Goal: Task Accomplishment & Management: Use online tool/utility

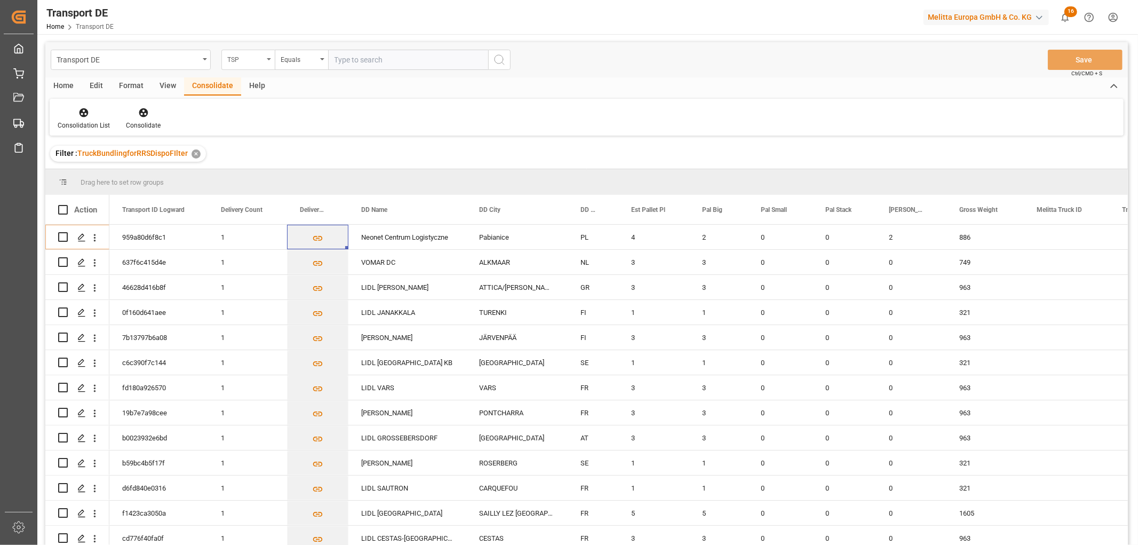
click at [249, 62] on div "TSP" at bounding box center [245, 58] width 36 height 12
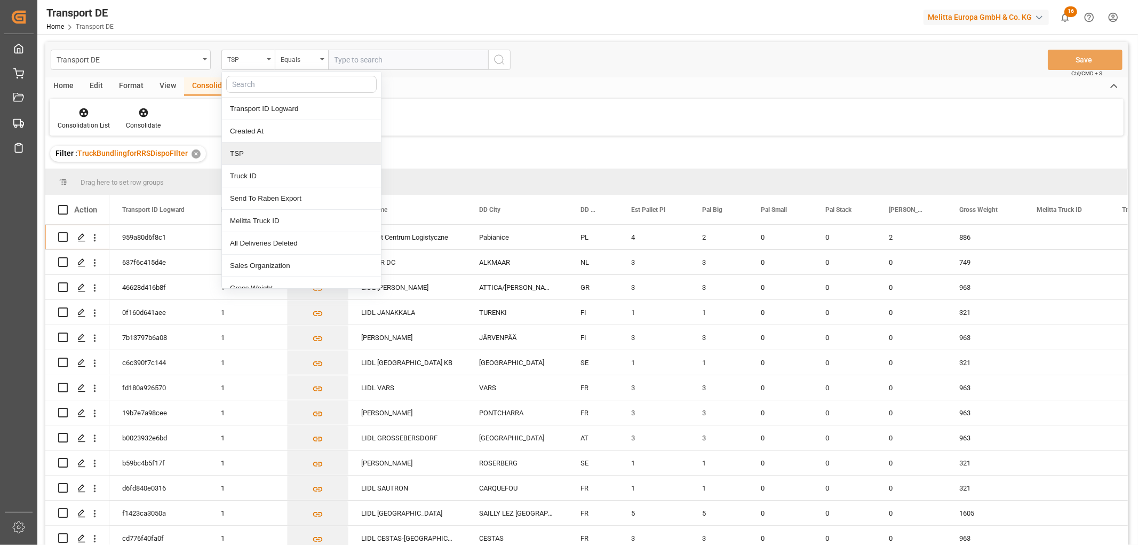
click at [252, 149] on div "TSP" at bounding box center [301, 153] width 159 height 22
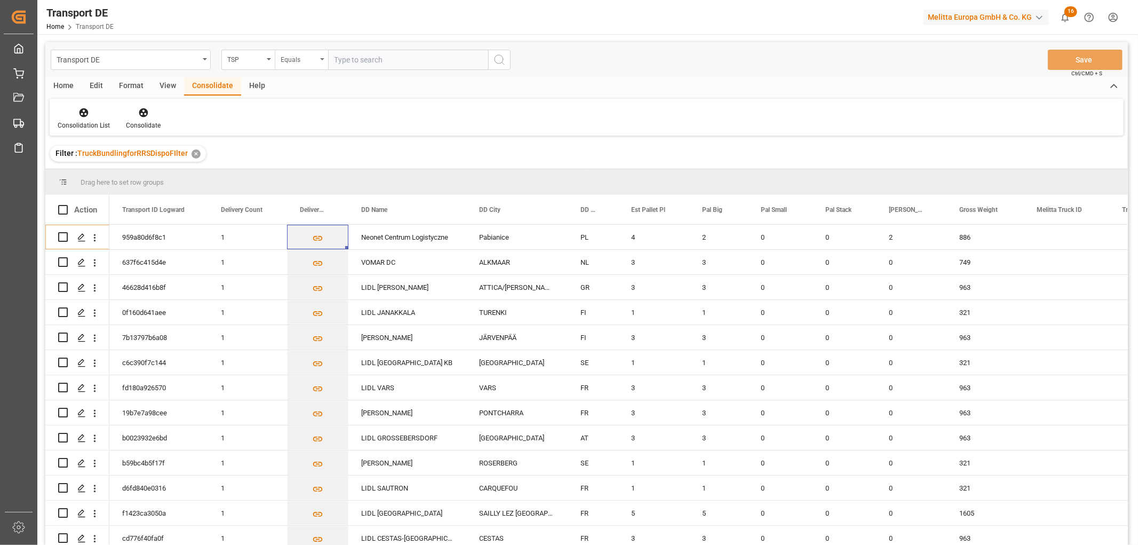
click at [308, 60] on div "Equals" at bounding box center [299, 58] width 36 height 12
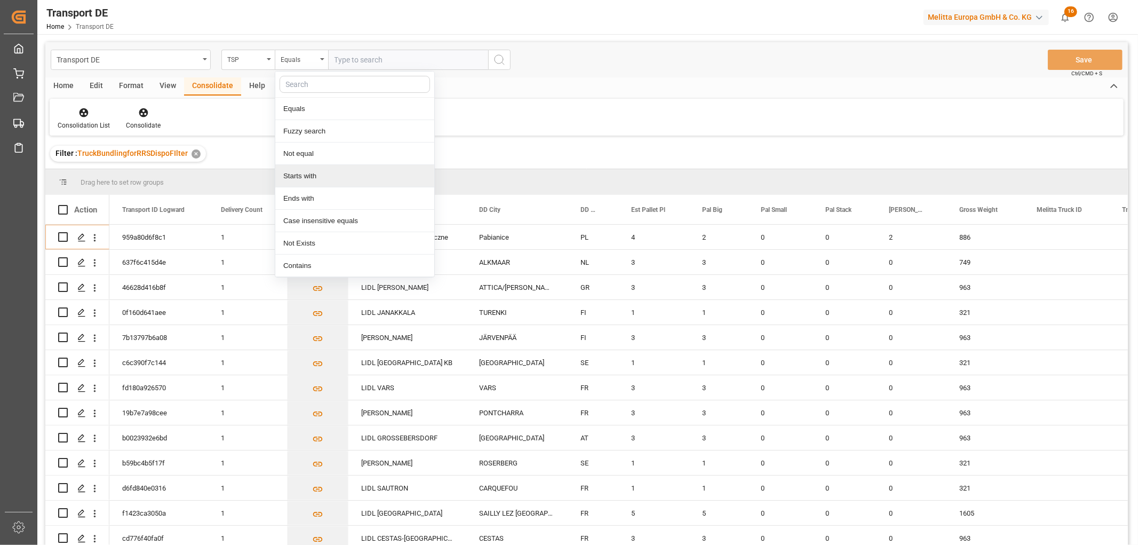
click at [301, 175] on div "Starts with" at bounding box center [354, 176] width 159 height 22
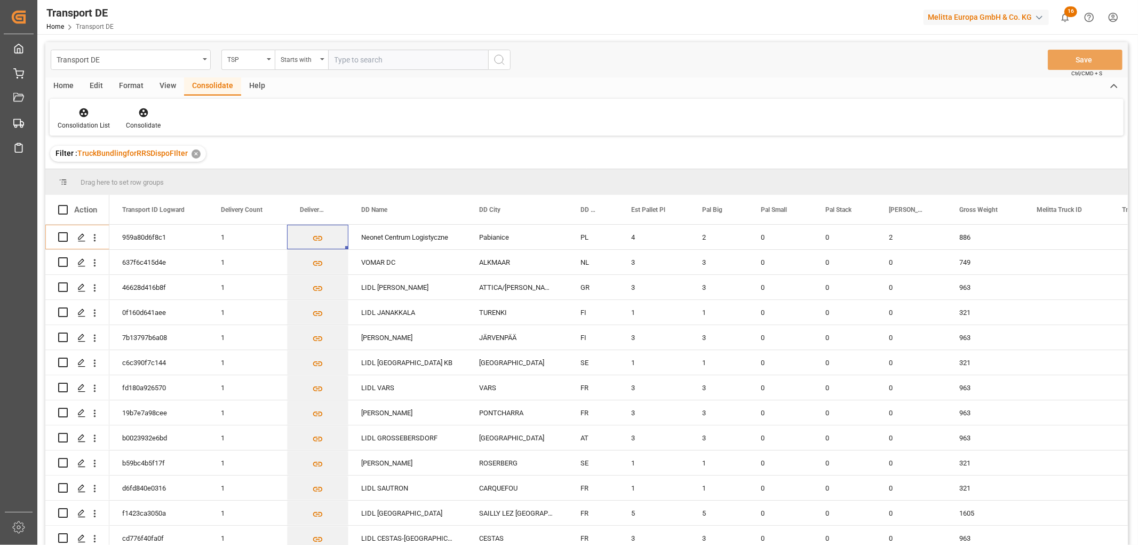
click at [352, 55] on input "text" at bounding box center [408, 60] width 160 height 20
type input "[PERSON_NAME]"
click at [503, 57] on icon "search button" at bounding box center [499, 59] width 13 height 13
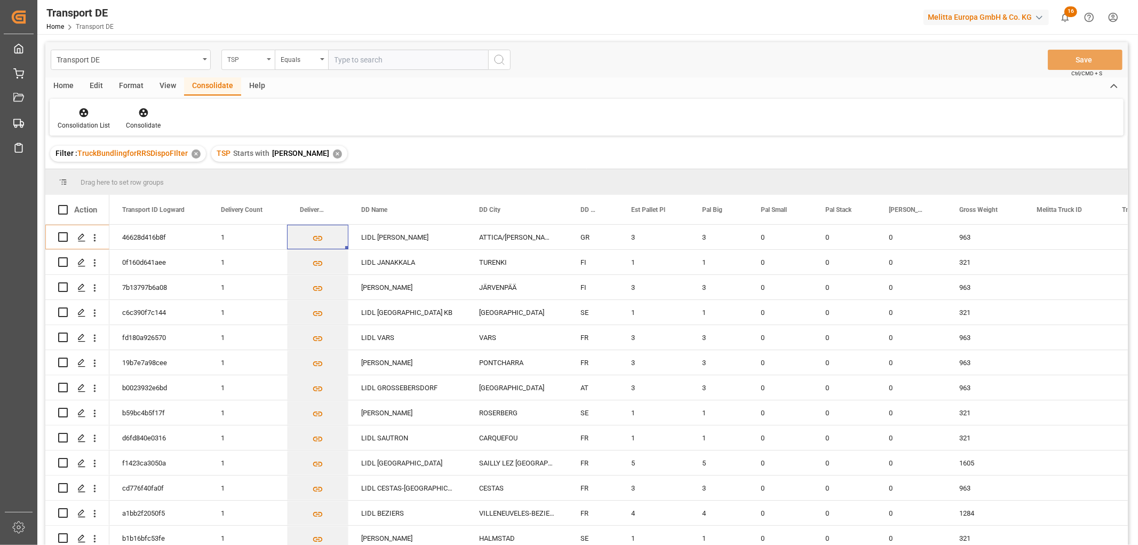
click at [236, 57] on div "TSP" at bounding box center [245, 58] width 36 height 12
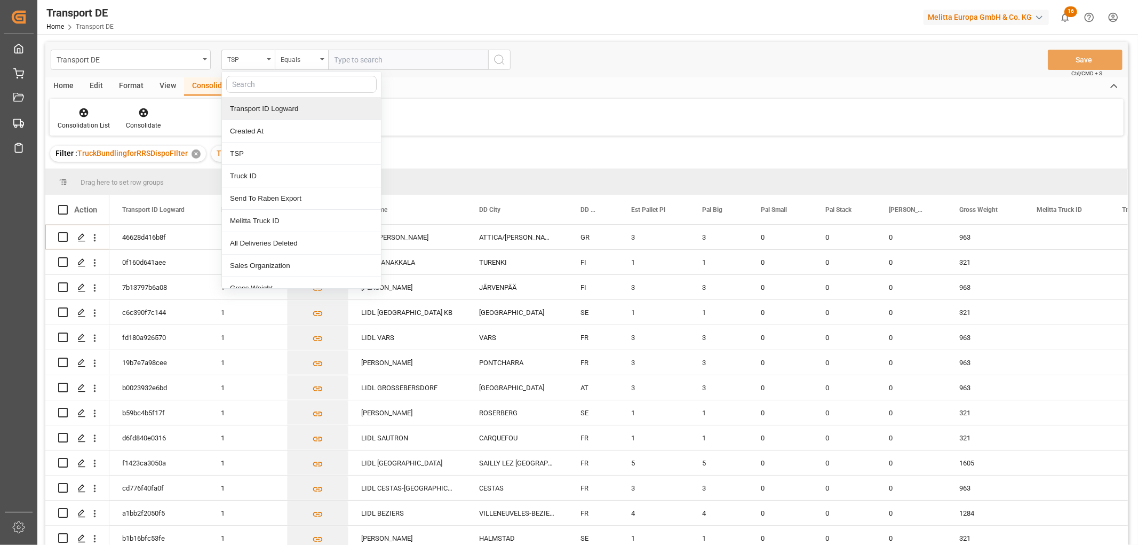
click at [236, 83] on input "text" at bounding box center [301, 84] width 150 height 17
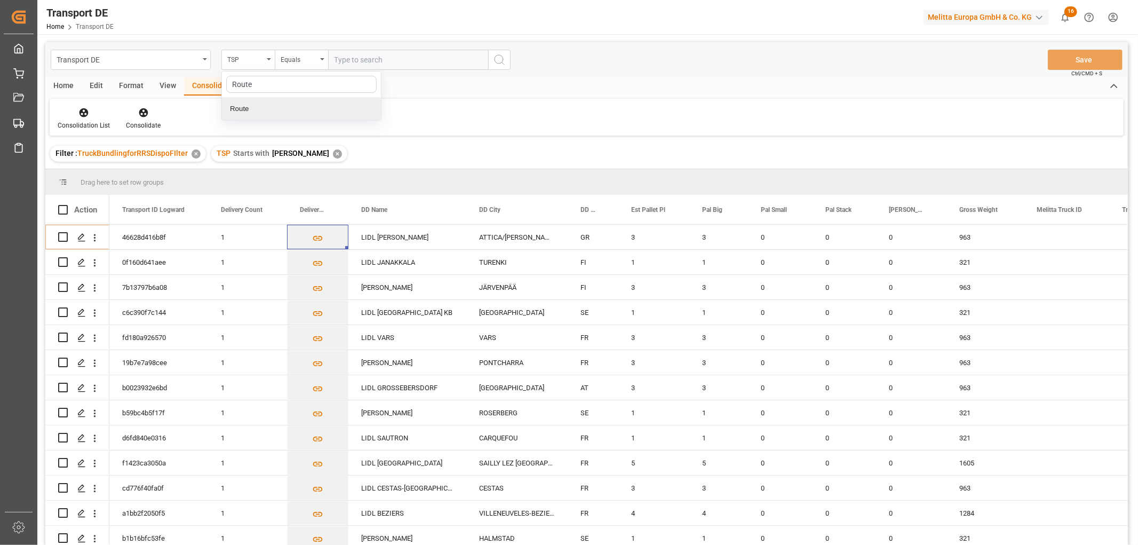
type input "Route"
click at [349, 60] on input "text" at bounding box center [408, 60] width 160 height 20
click at [242, 54] on div "TSP" at bounding box center [245, 58] width 36 height 12
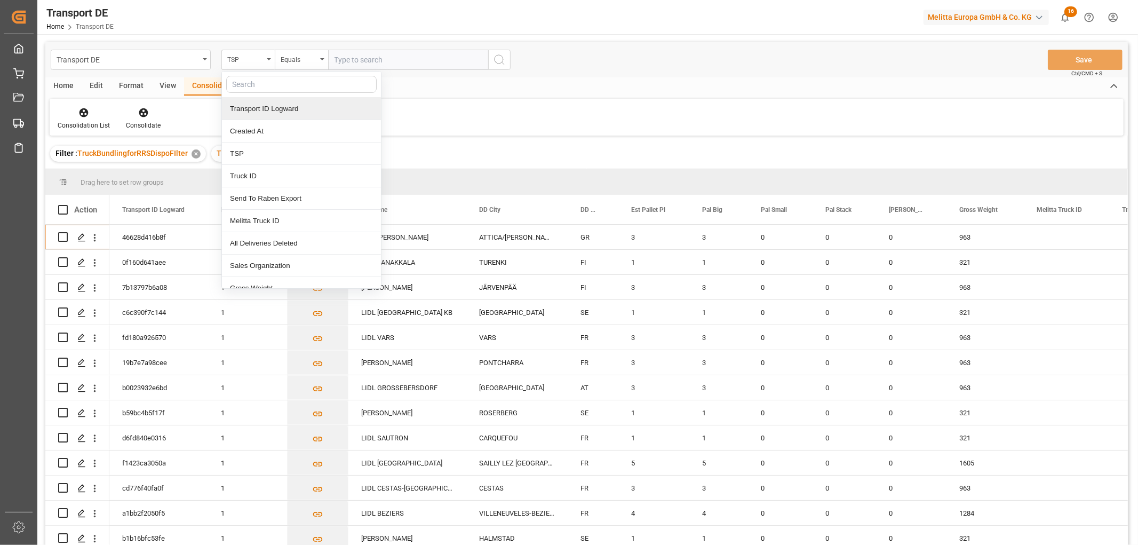
click at [241, 86] on input "text" at bounding box center [301, 84] width 150 height 17
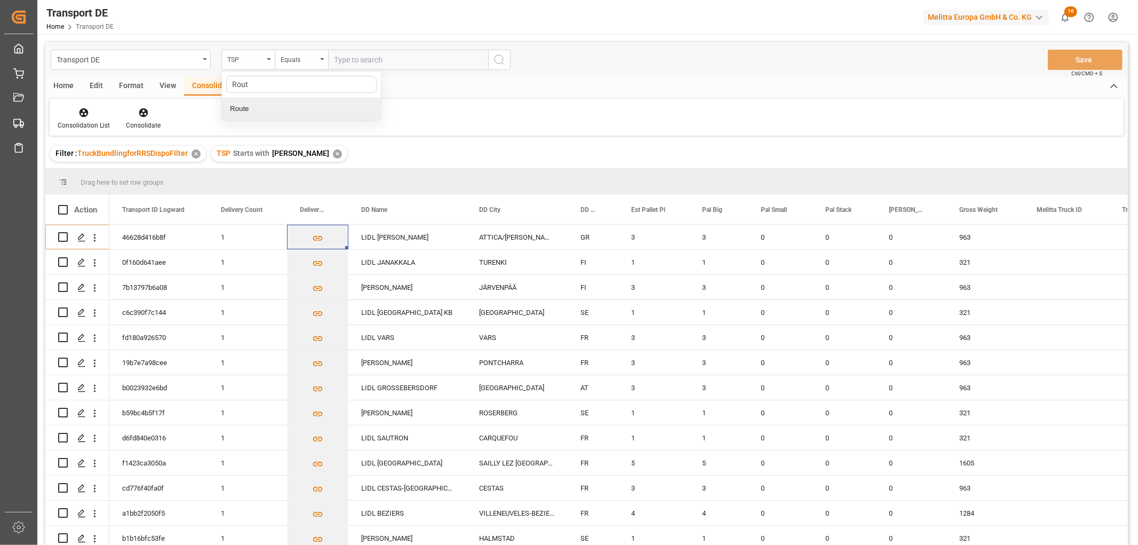
type input "Route"
click at [277, 108] on div "Route" at bounding box center [301, 109] width 159 height 22
click at [340, 57] on input "text" at bounding box center [408, 60] width 160 height 20
type input "270"
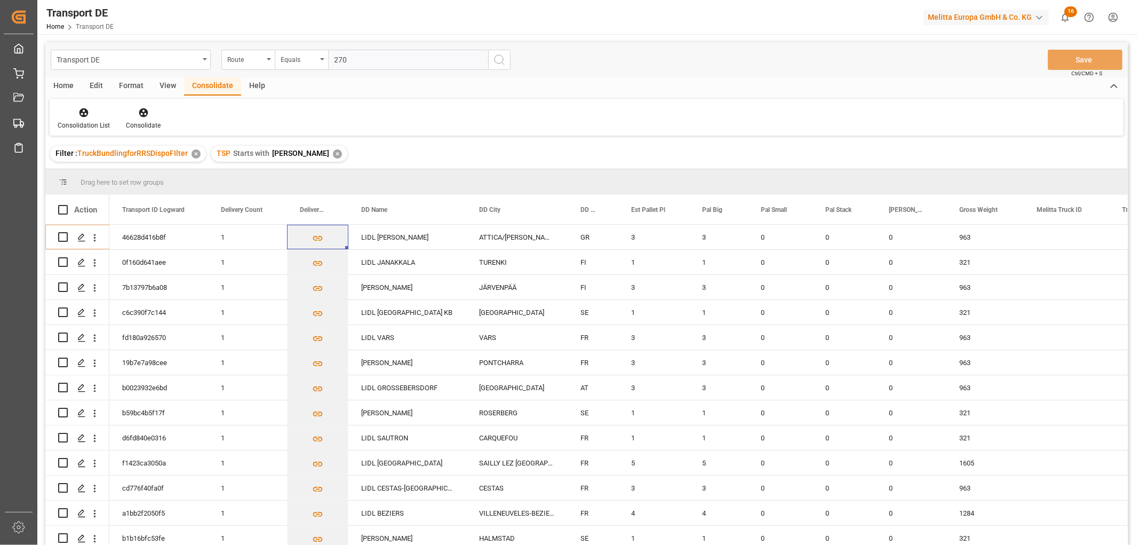
click at [498, 57] on icon "search button" at bounding box center [499, 59] width 13 height 13
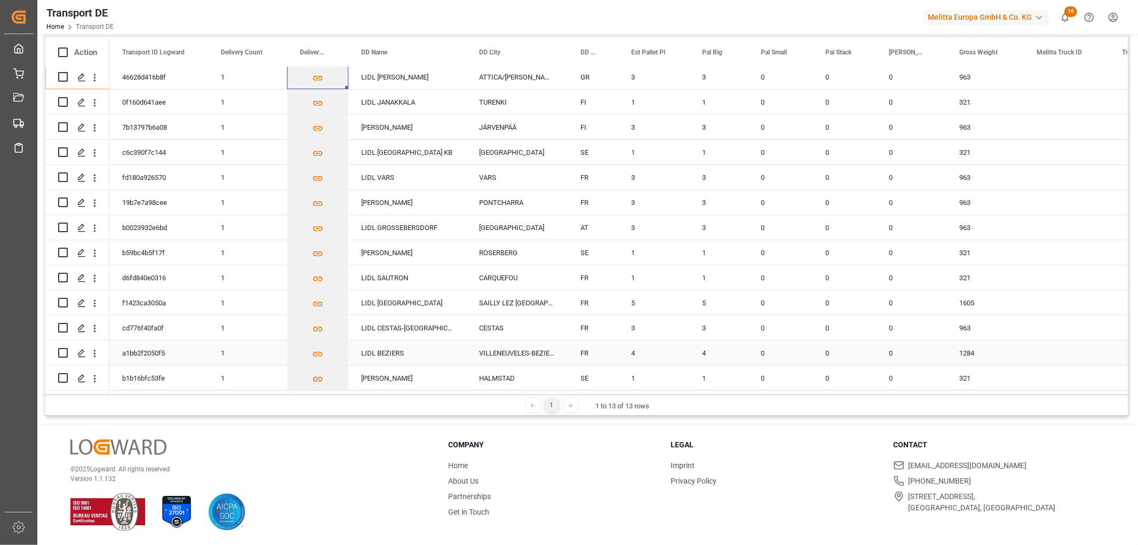
click at [987, 348] on div "1284" at bounding box center [984, 352] width 77 height 25
click at [983, 297] on div "1605" at bounding box center [984, 302] width 77 height 25
click at [979, 246] on div "321" at bounding box center [984, 252] width 77 height 25
click at [979, 193] on div "963" at bounding box center [984, 202] width 77 height 25
click at [982, 148] on div "321" at bounding box center [984, 152] width 77 height 25
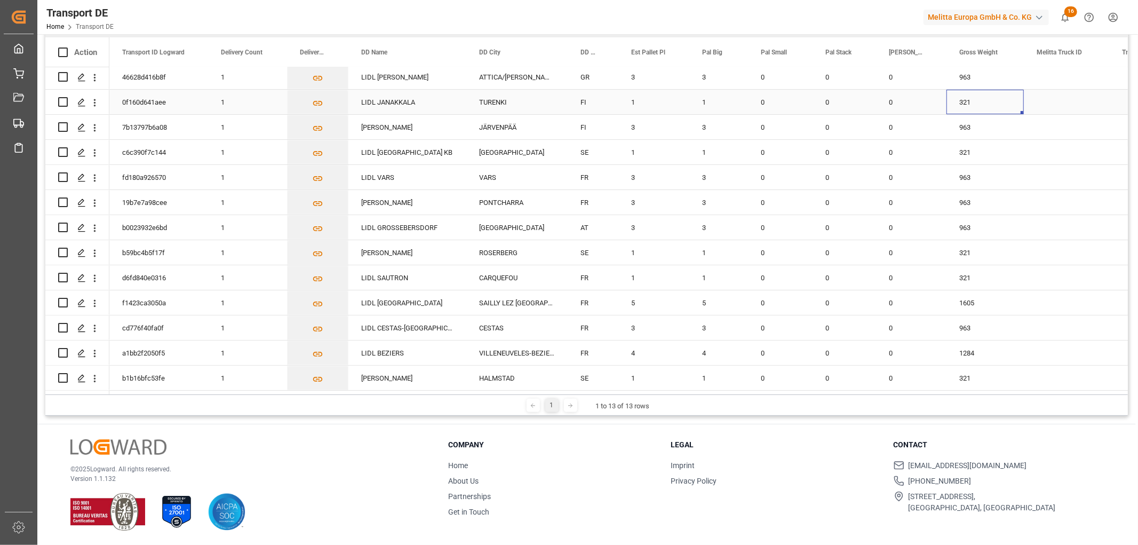
click at [984, 97] on div "321" at bounding box center [984, 102] width 77 height 25
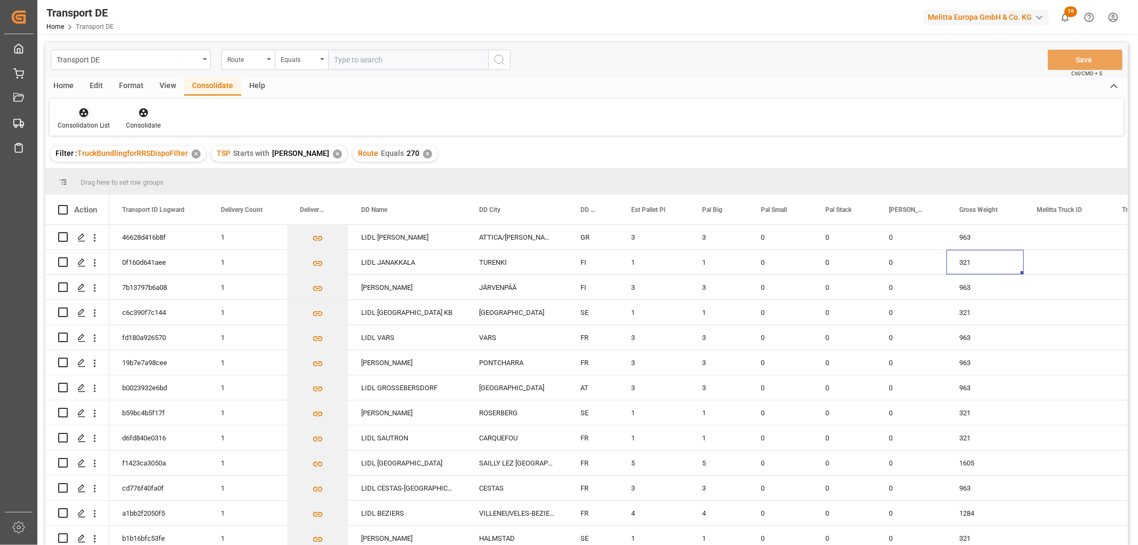
click at [82, 113] on icon at bounding box center [83, 112] width 9 height 9
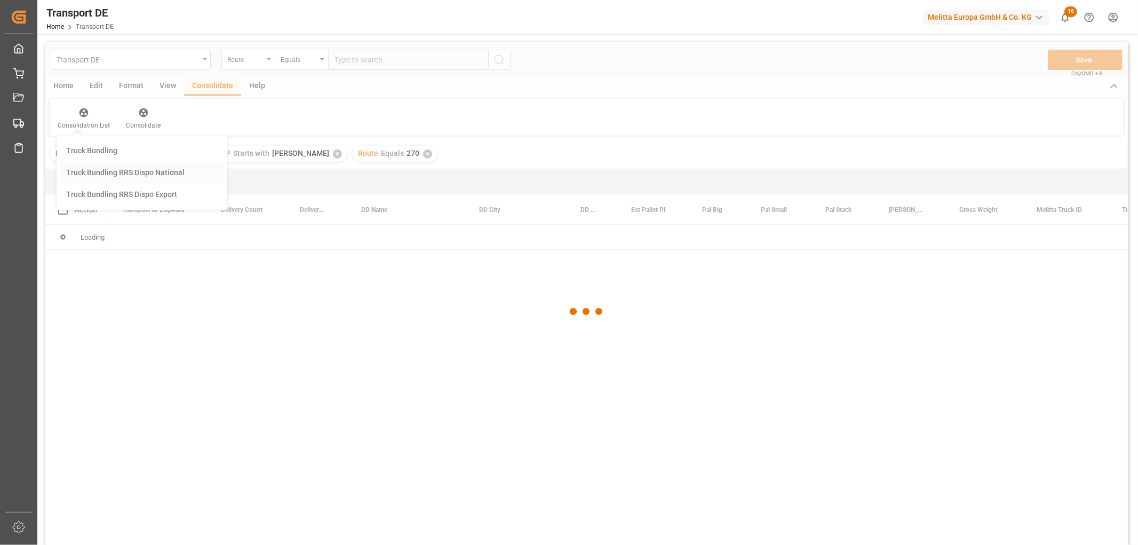
click at [99, 173] on div "Transport DE Route Equals Save Ctrl/CMD + S Home Edit Format View Consolidate H…" at bounding box center [586, 307] width 1082 height 531
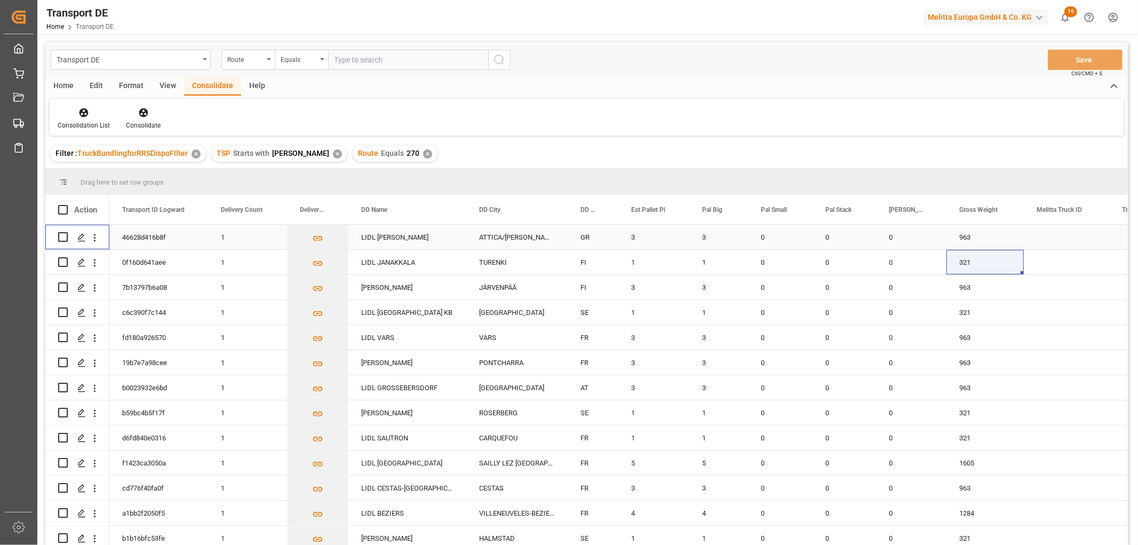
click at [63, 235] on input "Press Space to toggle row selection (unchecked)" at bounding box center [63, 237] width 10 height 10
checkbox input "true"
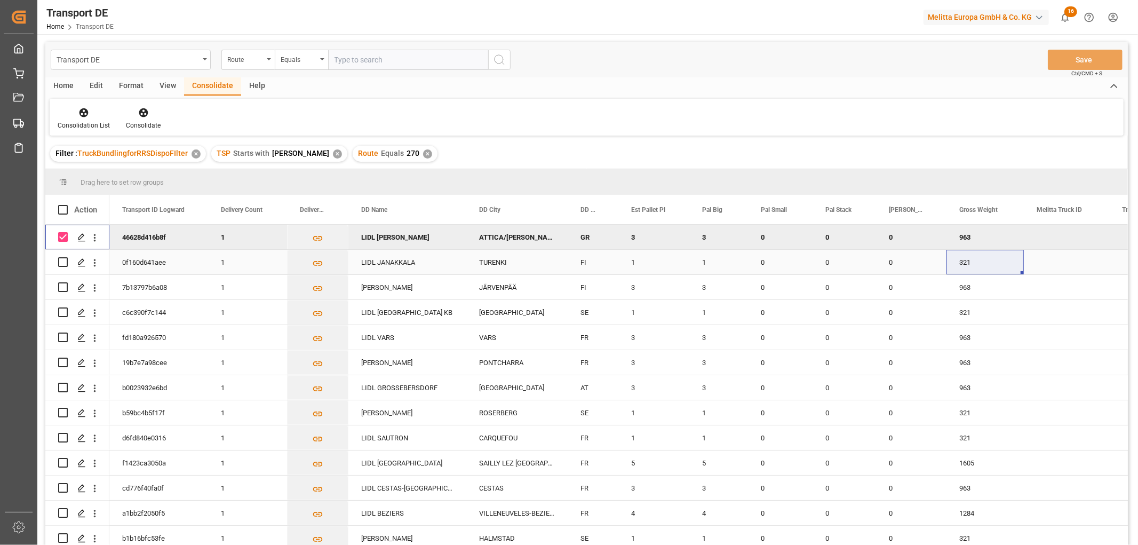
click at [64, 265] on input "Press Space to toggle row selection (unchecked)" at bounding box center [63, 262] width 10 height 10
checkbox input "true"
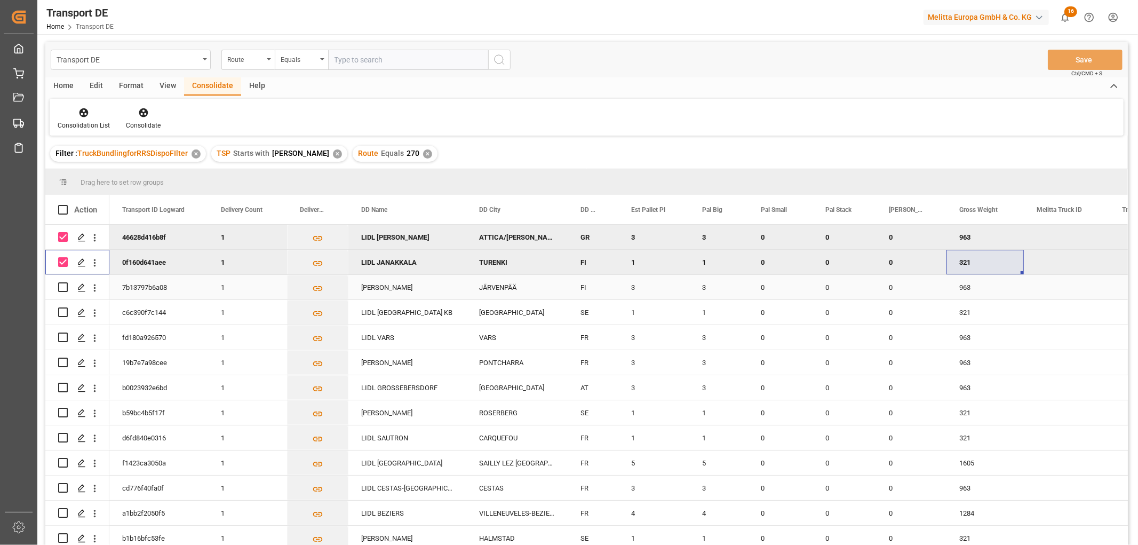
click at [64, 285] on input "Press Space to toggle row selection (unchecked)" at bounding box center [63, 287] width 10 height 10
checkbox input "true"
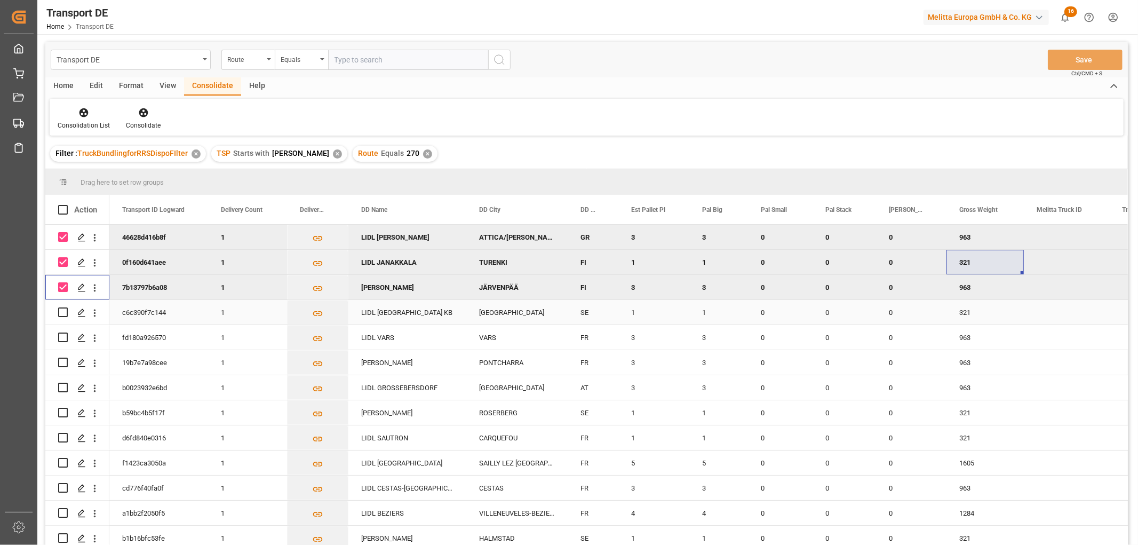
click at [61, 310] on input "Press Space to toggle row selection (unchecked)" at bounding box center [63, 312] width 10 height 10
checkbox input "true"
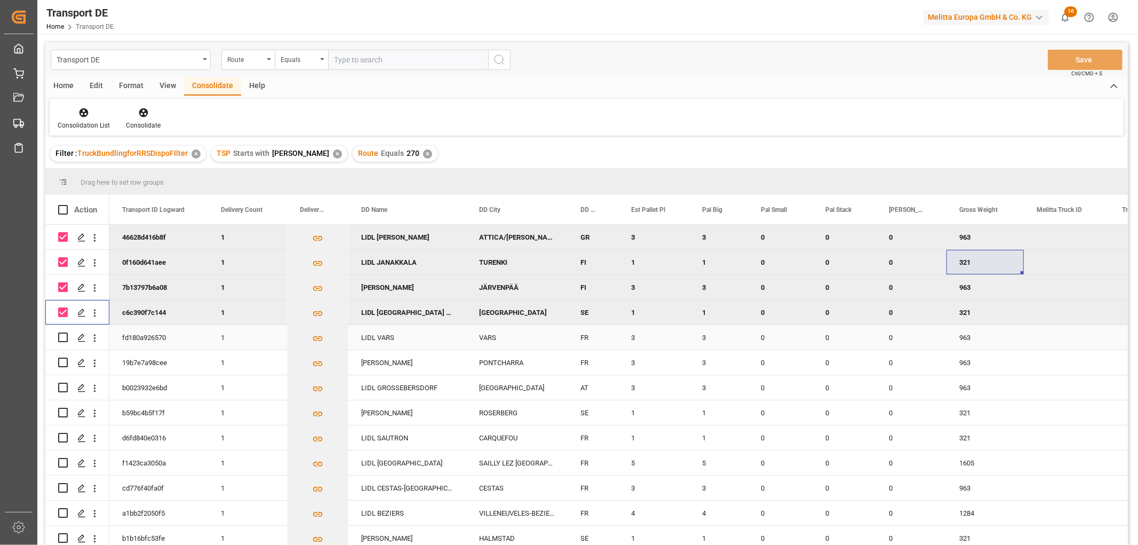
click at [59, 334] on input "Press Space to toggle row selection (unchecked)" at bounding box center [63, 337] width 10 height 10
checkbox input "true"
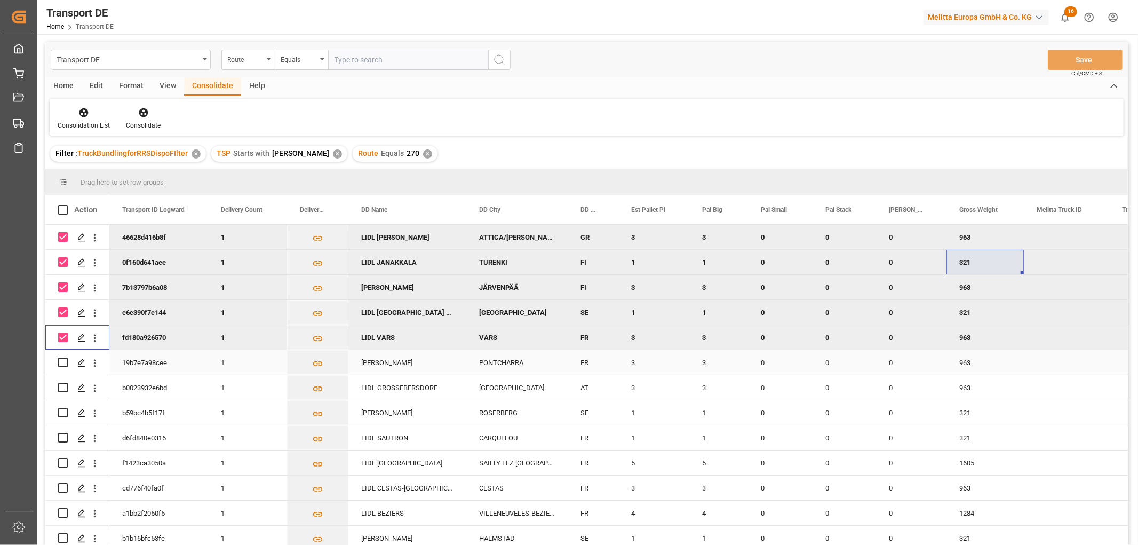
click at [66, 363] on input "Press Space to toggle row selection (unchecked)" at bounding box center [63, 362] width 10 height 10
checkbox input "true"
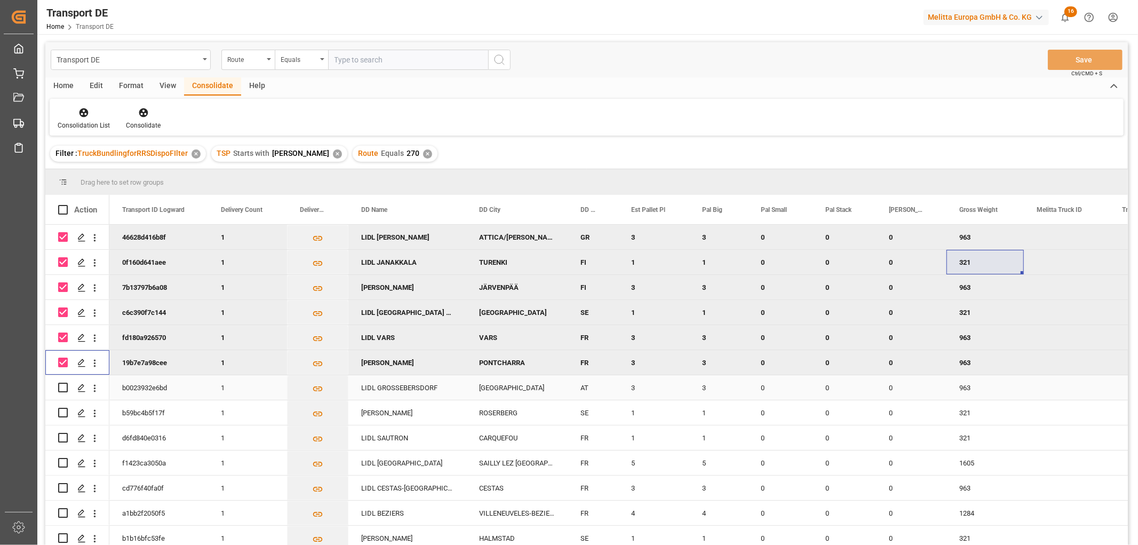
drag, startPoint x: 60, startPoint y: 386, endPoint x: 63, endPoint y: 397, distance: 11.5
click at [61, 389] on input "Press Space to toggle row selection (unchecked)" at bounding box center [63, 387] width 10 height 10
checkbox input "true"
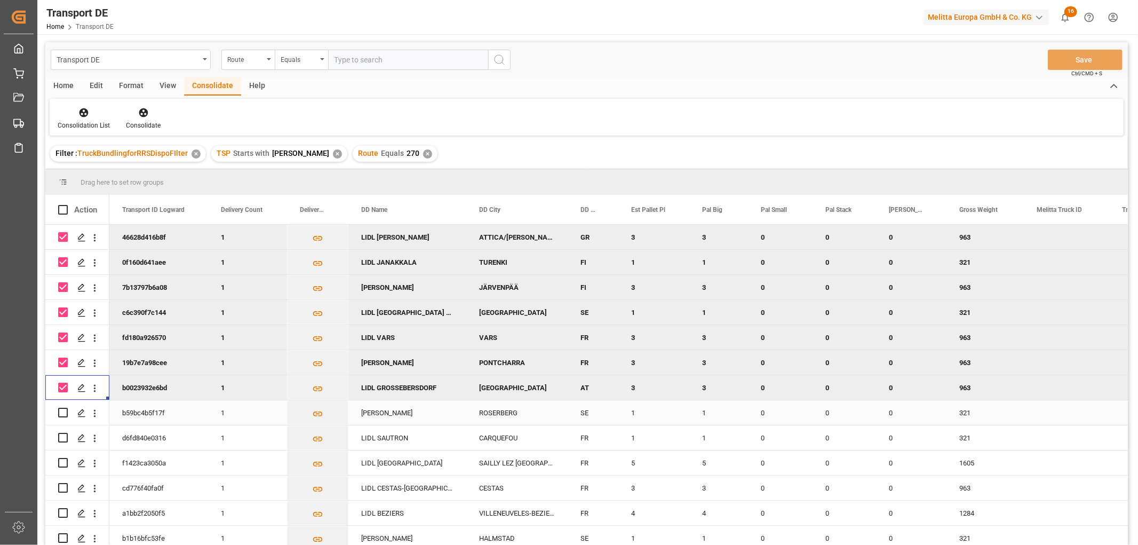
click at [63, 413] on input "Press Space to toggle row selection (unchecked)" at bounding box center [63, 412] width 10 height 10
checkbox input "true"
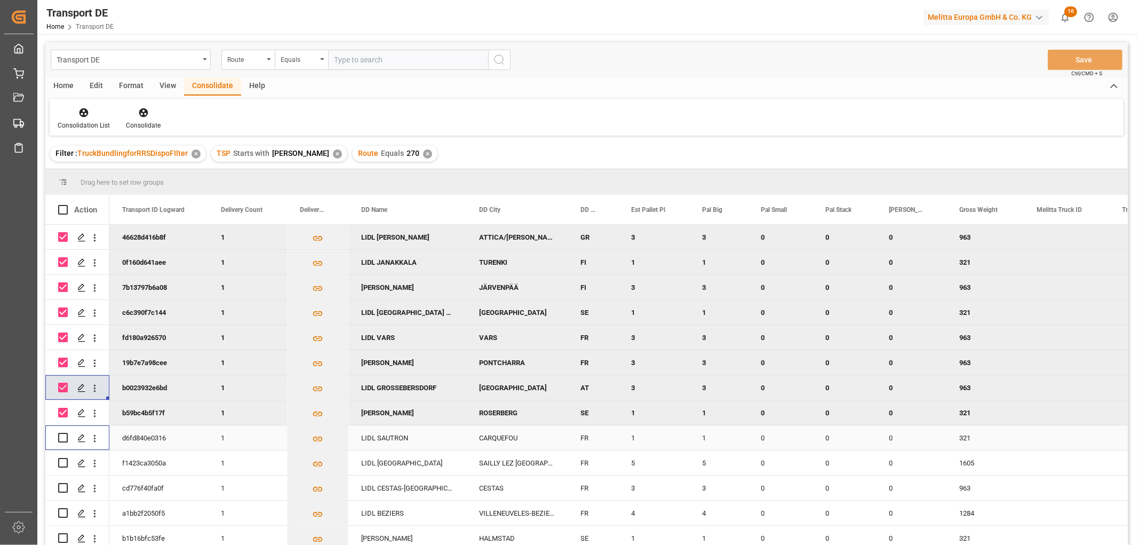
click at [60, 434] on input "Press Space to toggle row selection (unchecked)" at bounding box center [63, 438] width 10 height 10
checkbox input "true"
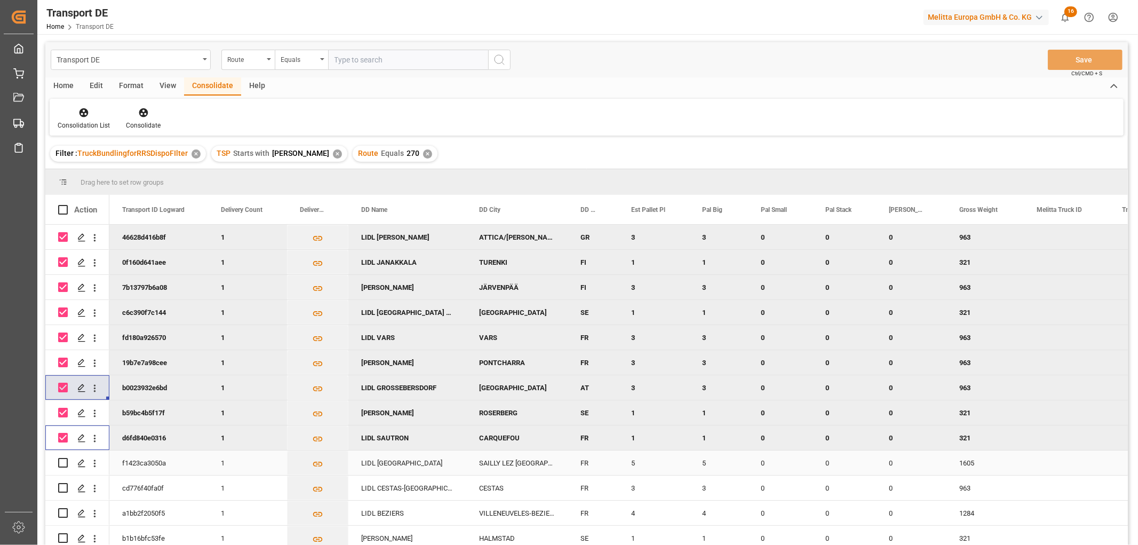
drag, startPoint x: 62, startPoint y: 461, endPoint x: 61, endPoint y: 467, distance: 6.1
click at [62, 462] on input "Press Space to toggle row selection (unchecked)" at bounding box center [63, 463] width 10 height 10
checkbox input "true"
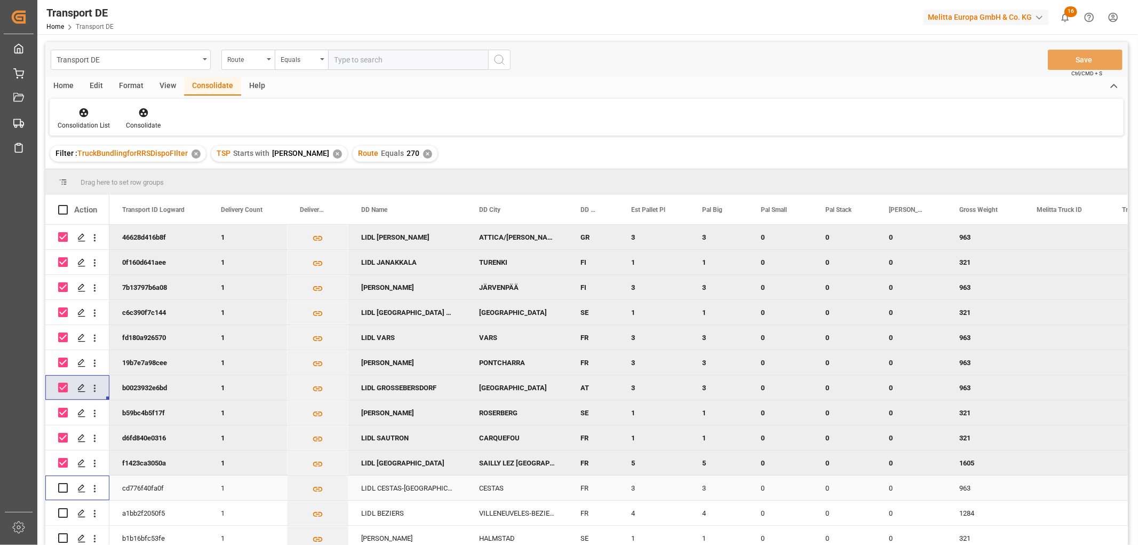
click at [60, 487] on input "Press Space to toggle row selection (unchecked)" at bounding box center [63, 488] width 10 height 10
checkbox input "true"
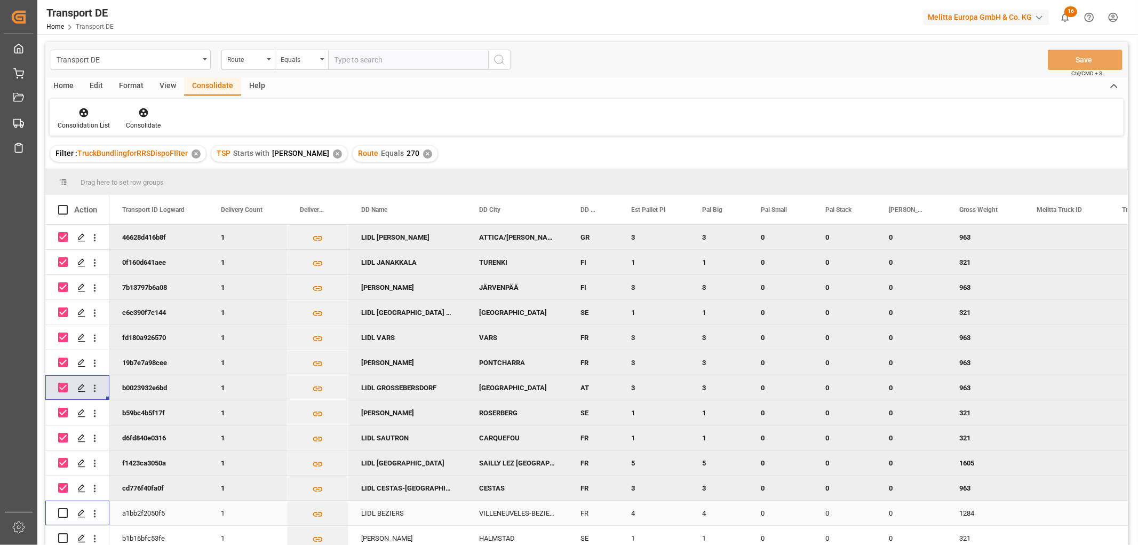
click at [65, 512] on input "Press Space to toggle row selection (unchecked)" at bounding box center [63, 513] width 10 height 10
checkbox input "true"
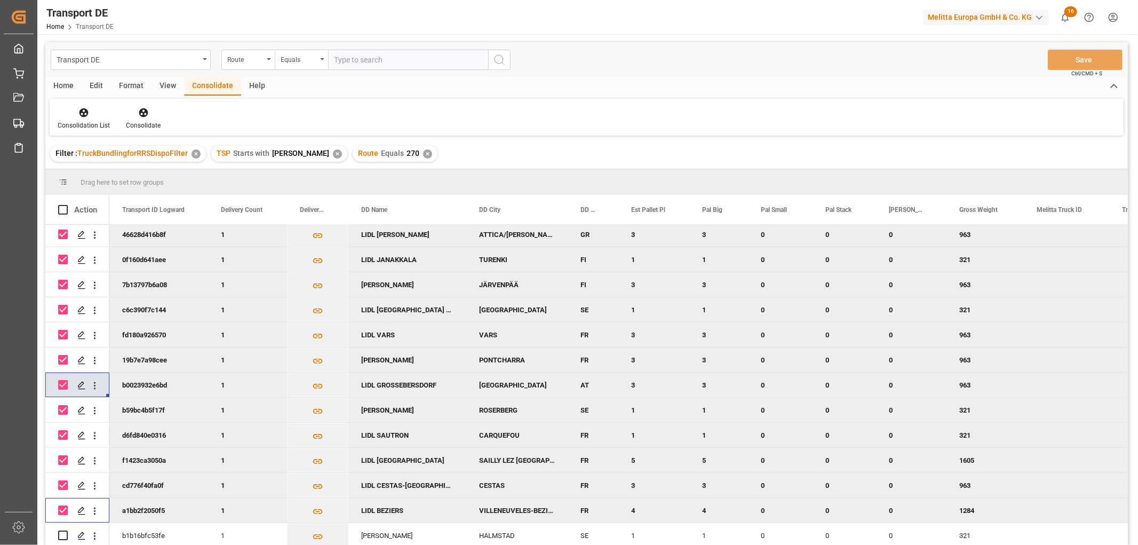
scroll to position [118, 0]
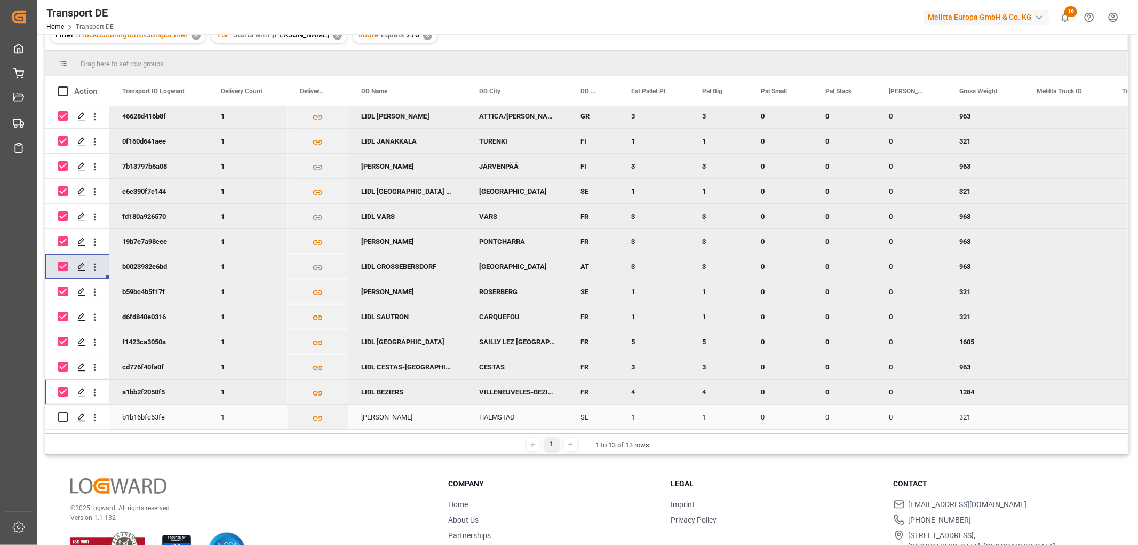
click at [62, 413] on input "Press Space to toggle row selection (unchecked)" at bounding box center [63, 417] width 10 height 10
checkbox input "true"
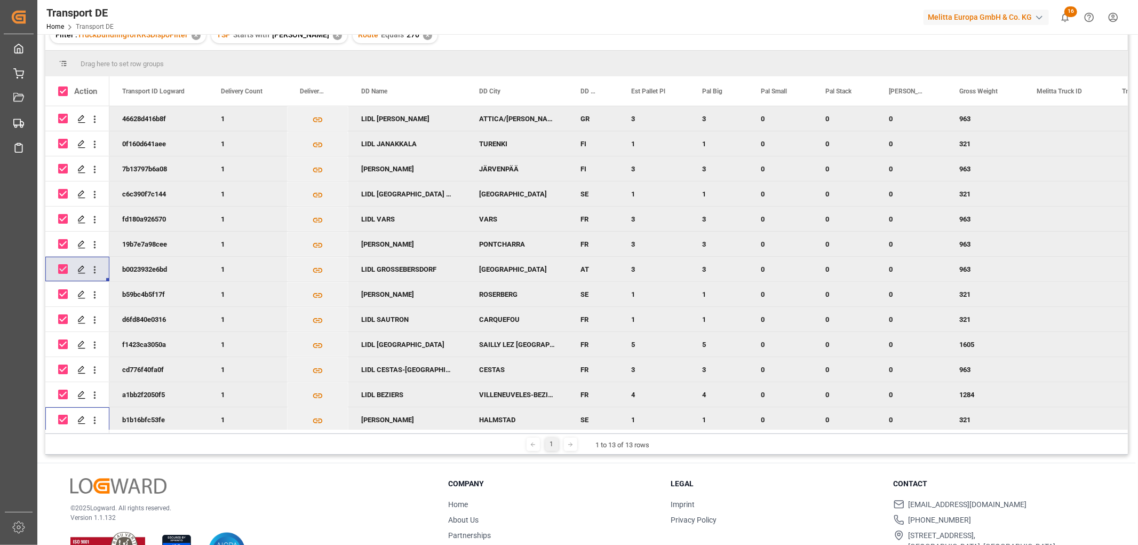
scroll to position [0, 0]
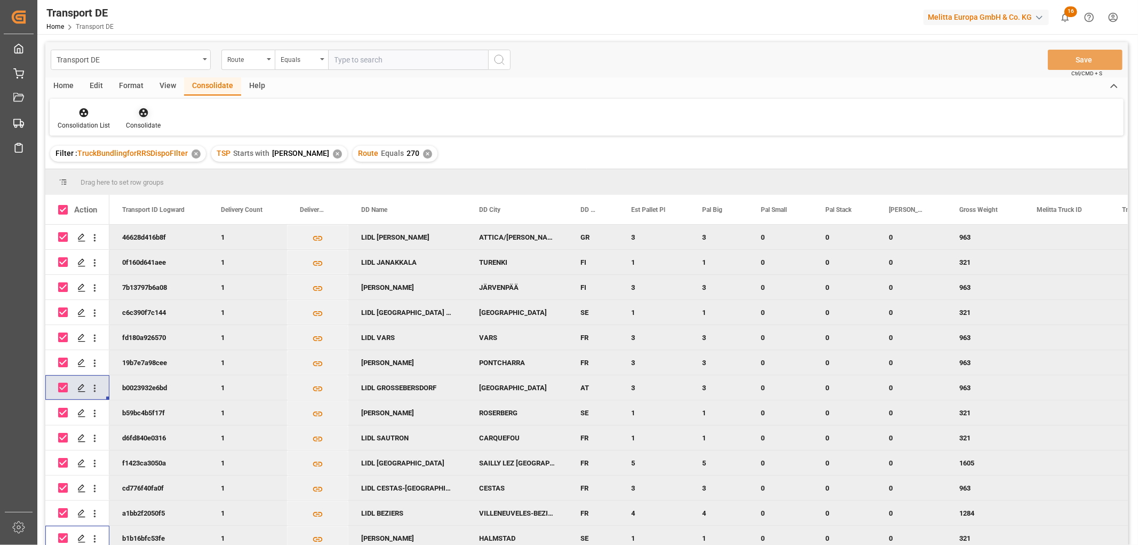
click at [138, 108] on icon at bounding box center [143, 112] width 11 height 11
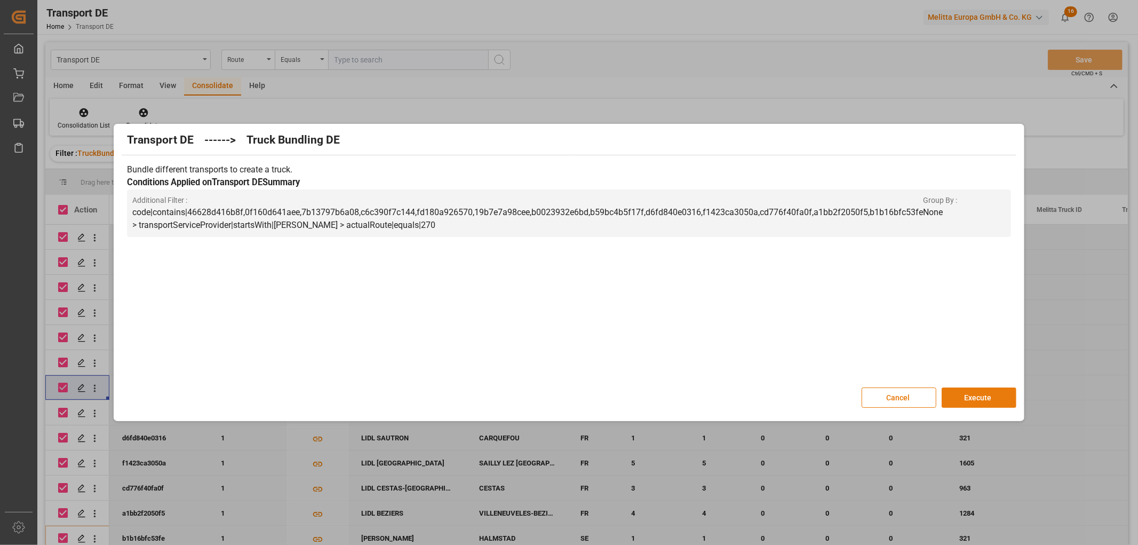
click at [980, 393] on button "Execute" at bounding box center [978, 397] width 75 height 20
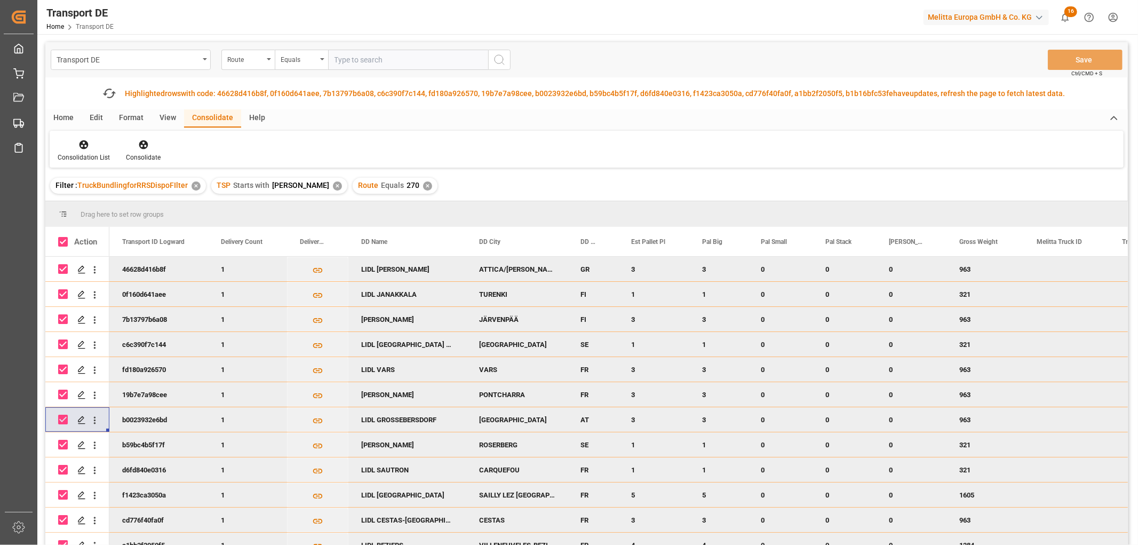
click at [423, 188] on div "✕" at bounding box center [427, 185] width 9 height 9
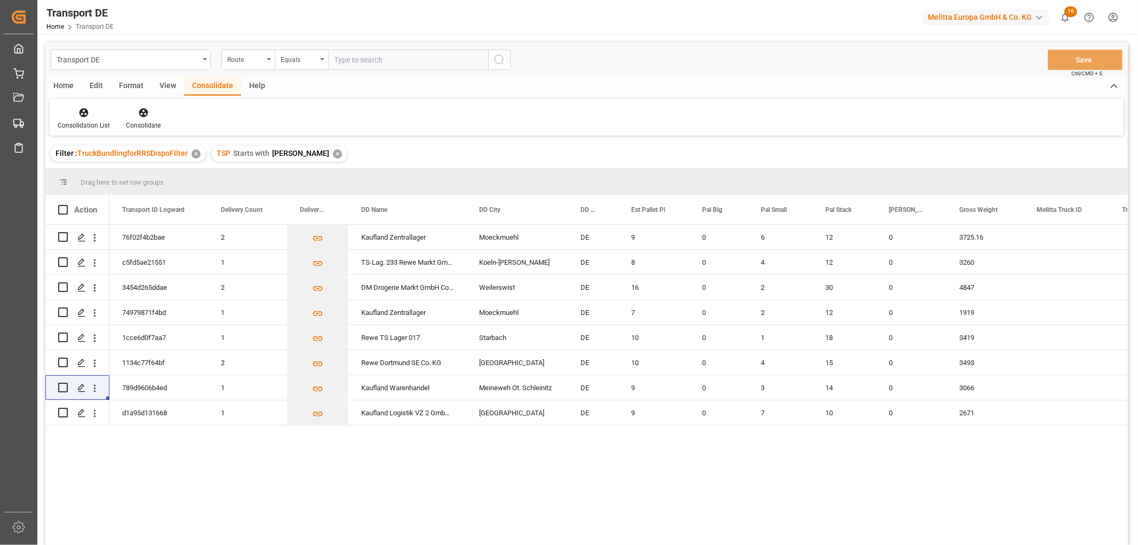
click at [333, 155] on div "✕" at bounding box center [337, 153] width 9 height 9
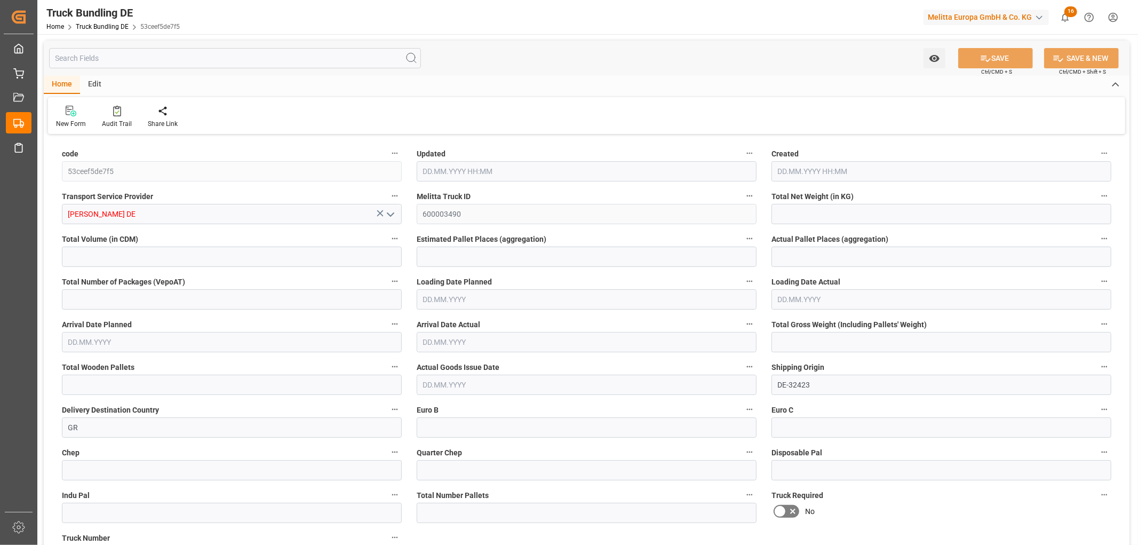
type input "7630.848"
type input "58682.88"
type input "32"
type input "0"
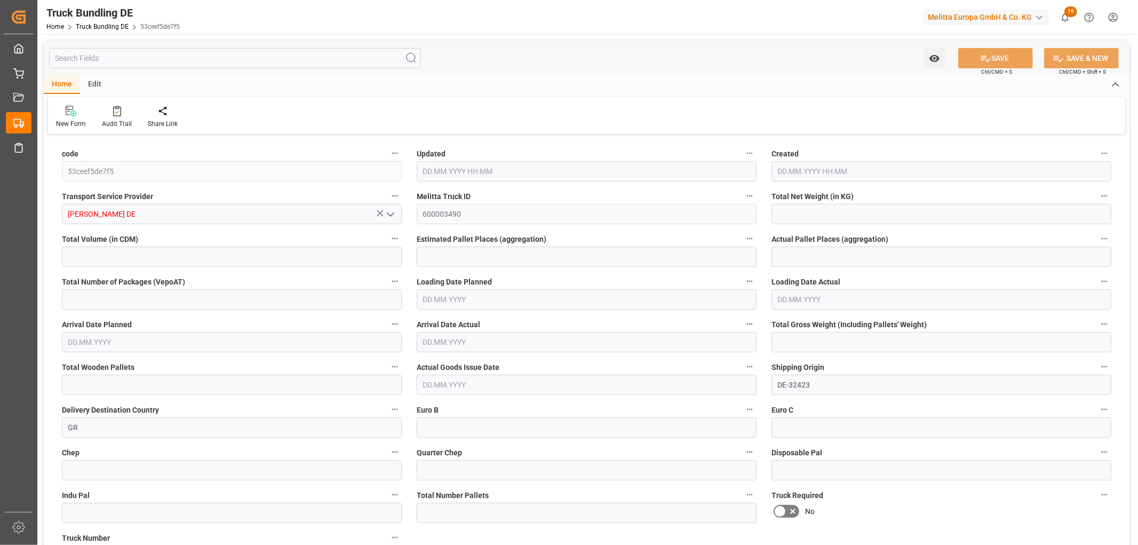
type input "10272"
type input "32"
type input "0"
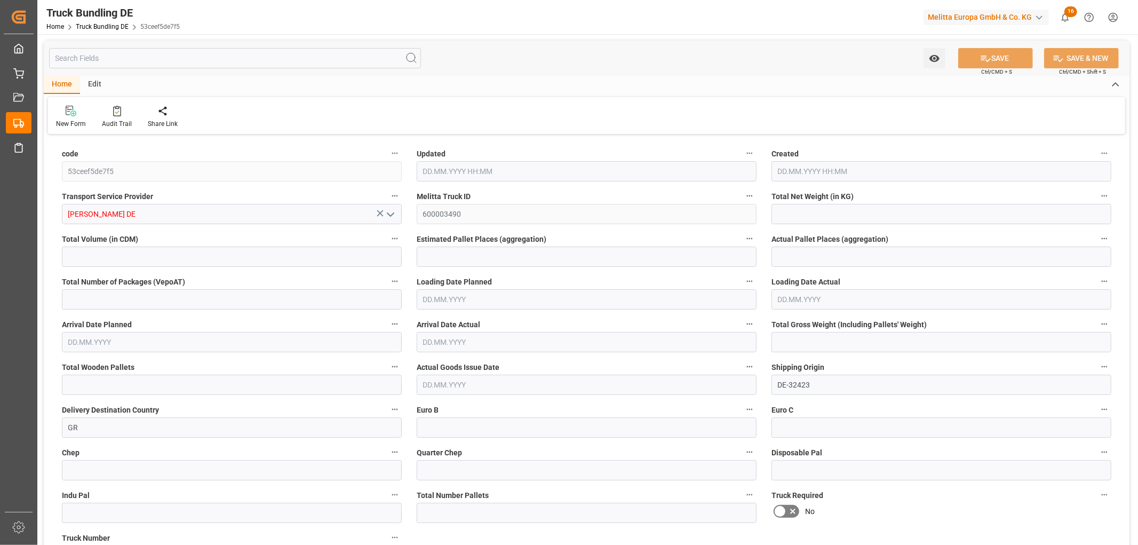
type input "0"
type input "13.10.2025 14:53"
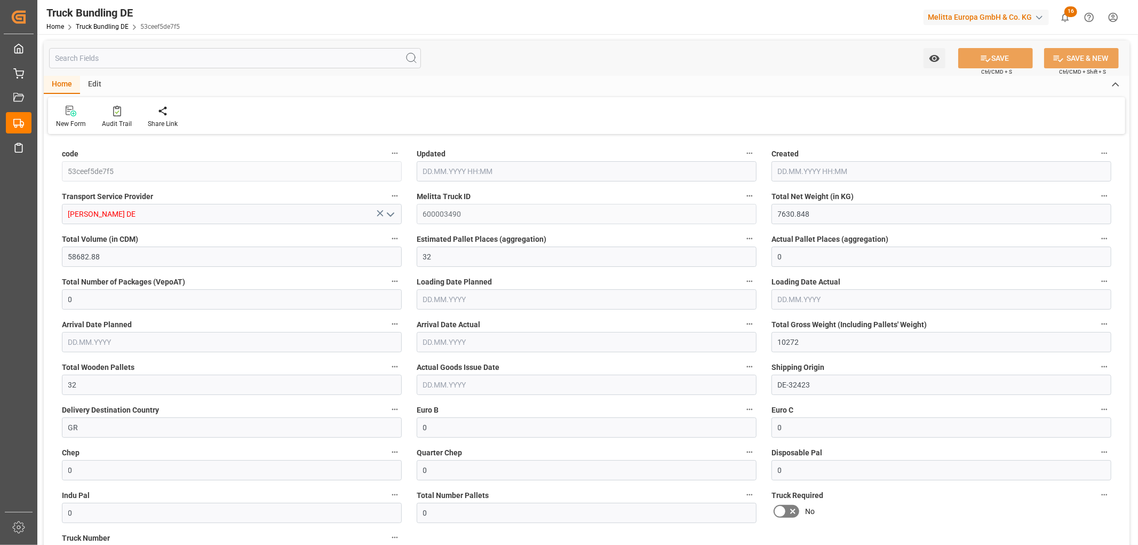
type input "13.10.2025 14:53"
type input "16.10.2025"
type input "20.10.2025"
type input "13.10.2025"
